Goal: Navigation & Orientation: Find specific page/section

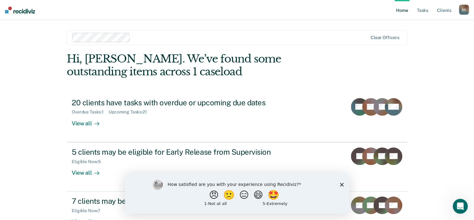
click at [173, 14] on nav "Home Tasks Client s Sandra Diaz S D Profile How it works Log Out" at bounding box center [237, 10] width 474 height 20
